Goal: Find contact information: Find contact information

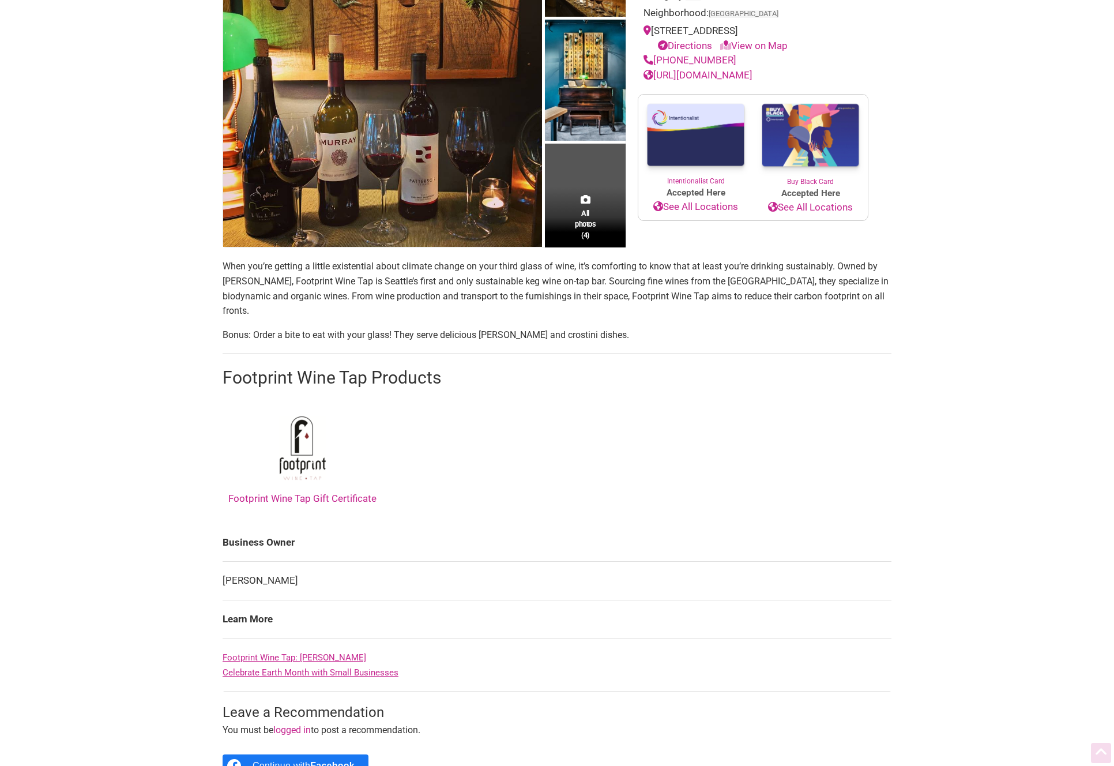
scroll to position [167, 0]
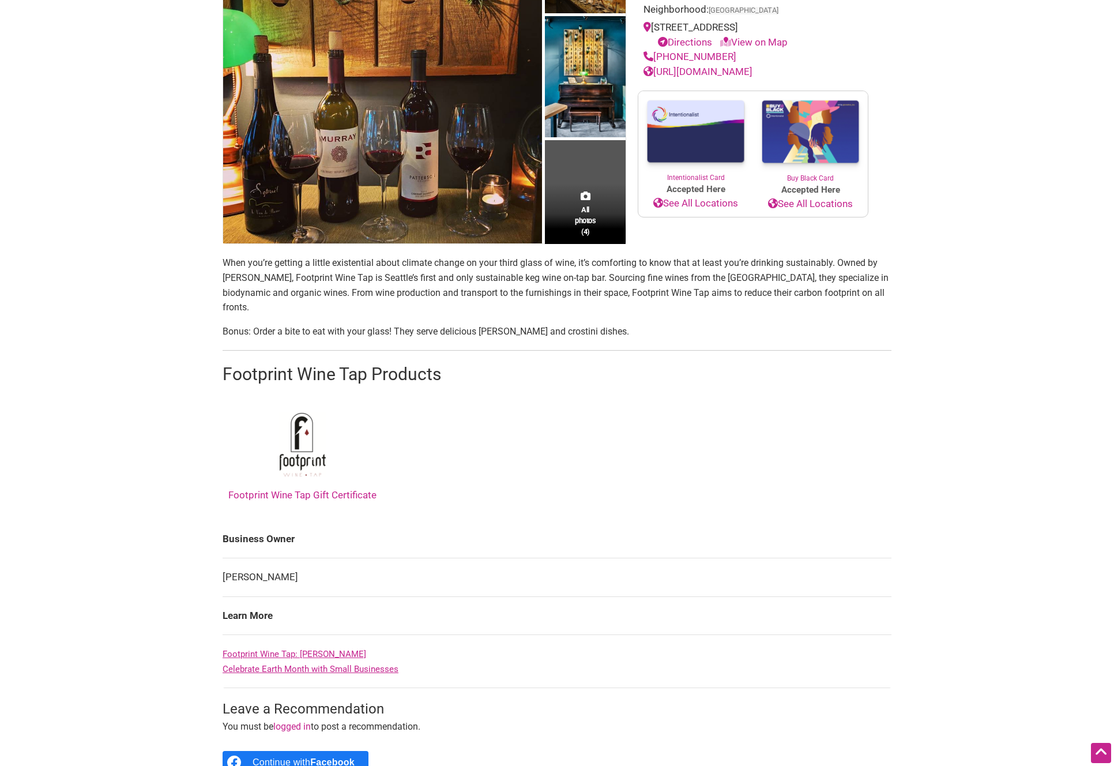
drag, startPoint x: 223, startPoint y: 576, endPoint x: 285, endPoint y: 574, distance: 61.8
click at [285, 574] on td "[PERSON_NAME]" at bounding box center [557, 577] width 669 height 39
copy td "[PERSON_NAME]"
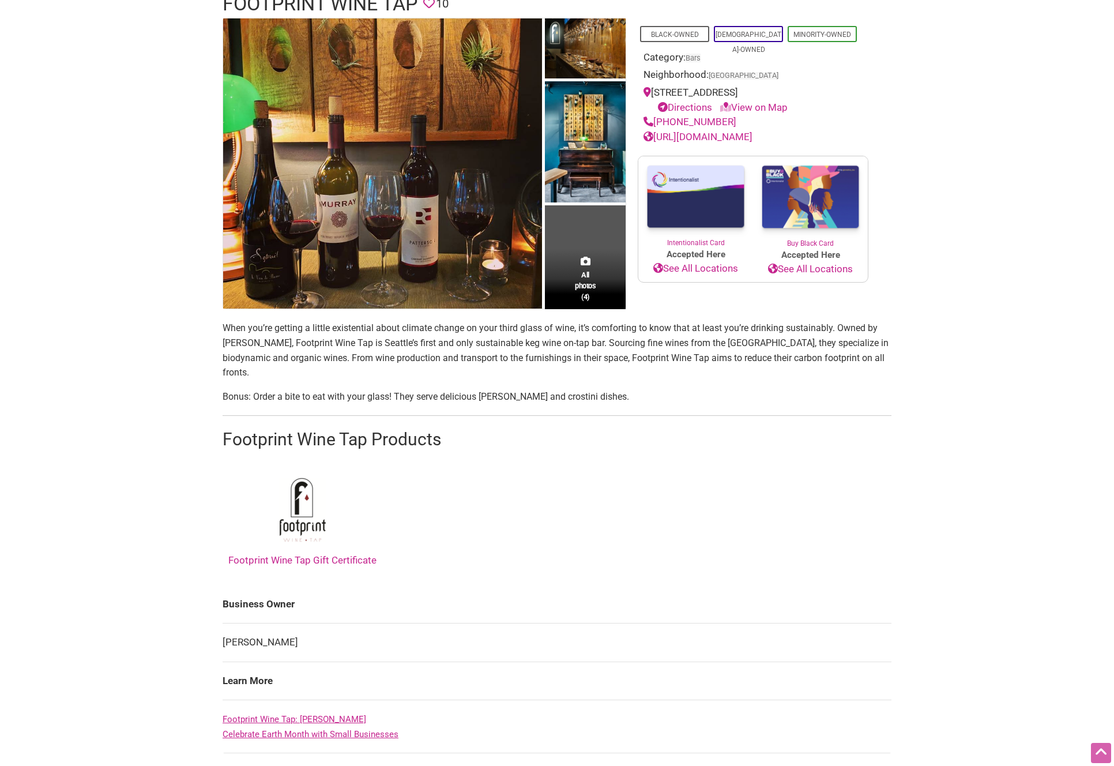
scroll to position [40, 0]
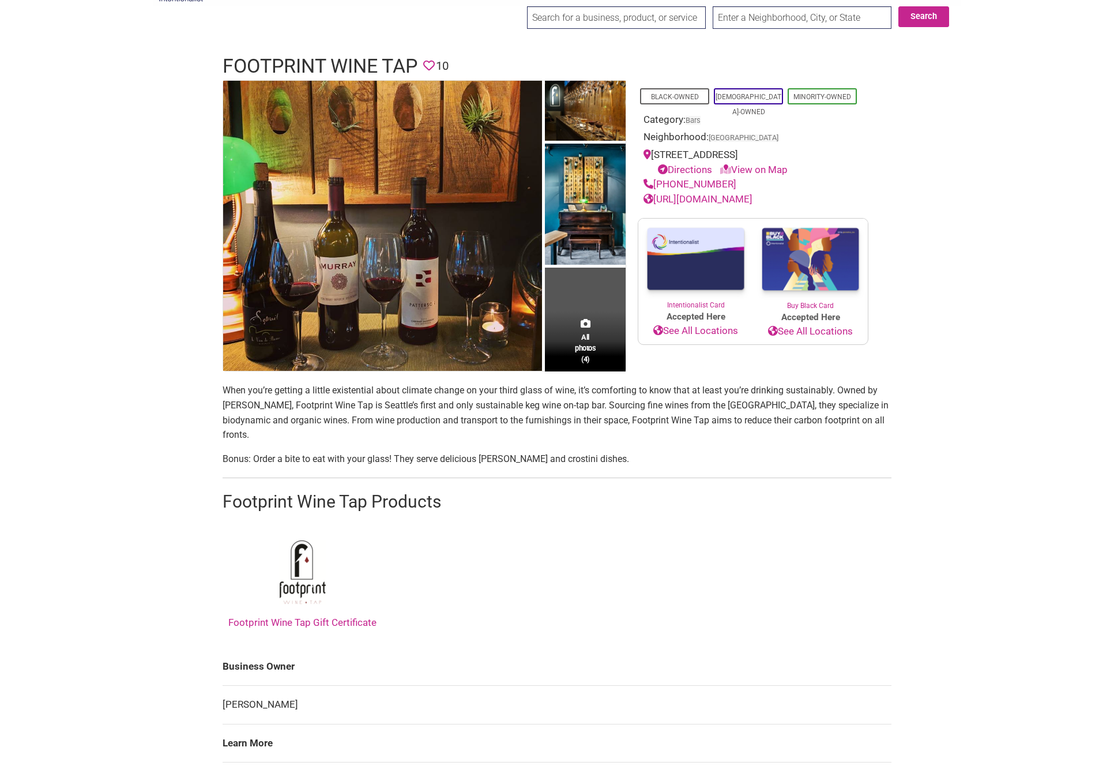
drag, startPoint x: 818, startPoint y: 155, endPoint x: 653, endPoint y: 153, distance: 165.0
click at [653, 153] on div "1222 E Madison St, Seattle, WA 98122, USA Directions View on Map" at bounding box center [753, 162] width 219 height 29
copy div "1222 E Madison St, Seattle, WA 98122"
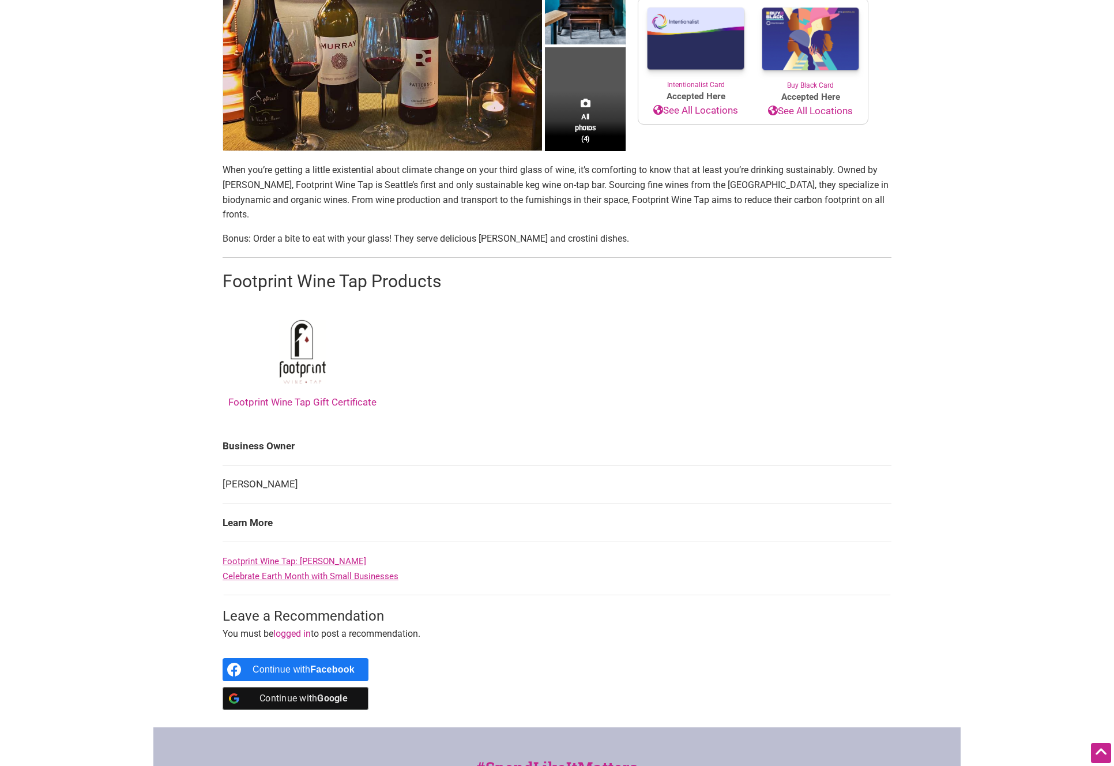
scroll to position [0, 0]
